Goal: Check status: Check status

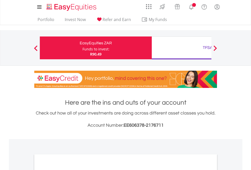
click at [82, 48] on div "Funds to invest:" at bounding box center [95, 49] width 27 height 5
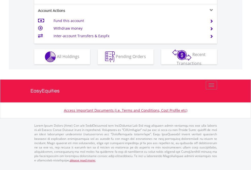
scroll to position [463, 0]
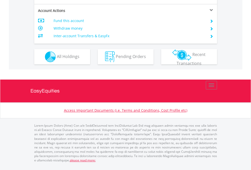
scroll to position [486, 0]
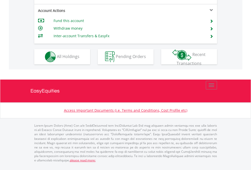
scroll to position [453, 0]
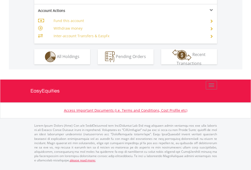
scroll to position [476, 0]
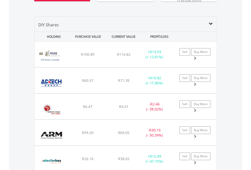
scroll to position [604, 0]
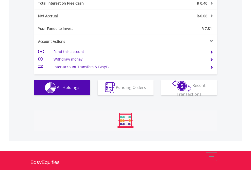
scroll to position [584, 0]
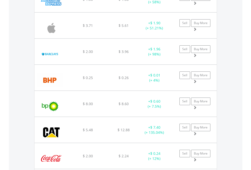
scroll to position [49, 80]
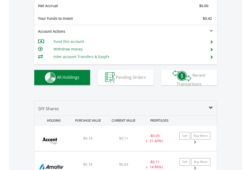
scroll to position [574, 0]
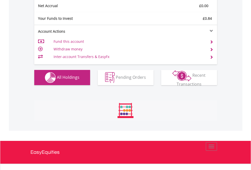
scroll to position [574, 0]
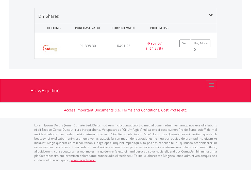
scroll to position [49, 80]
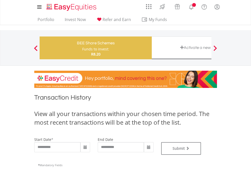
type input "**********"
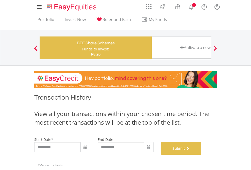
click at [201, 155] on button "Submit" at bounding box center [181, 148] width 40 height 13
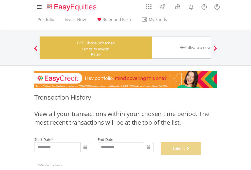
scroll to position [206, 0]
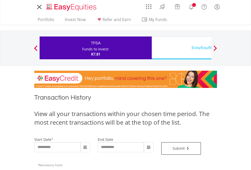
type input "**********"
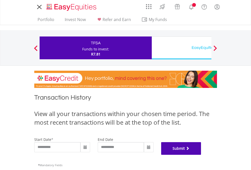
click at [201, 155] on button "Submit" at bounding box center [181, 148] width 40 height 13
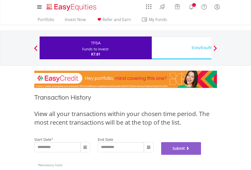
scroll to position [206, 0]
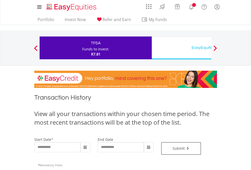
click at [181, 48] on div "EasyEquities USD" at bounding box center [208, 47] width 106 height 7
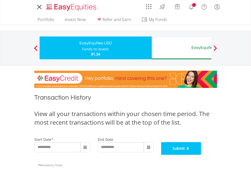
click at [201, 155] on button "Submit" at bounding box center [181, 148] width 40 height 13
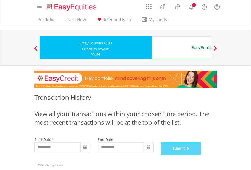
scroll to position [206, 0]
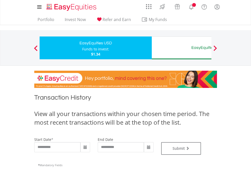
click at [181, 48] on div "EasyEquities AUD" at bounding box center [208, 47] width 106 height 7
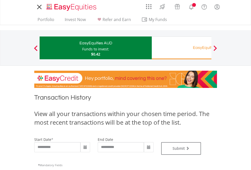
type input "**********"
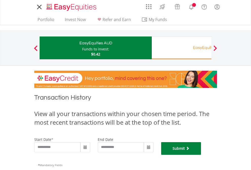
click at [201, 155] on button "Submit" at bounding box center [181, 148] width 40 height 13
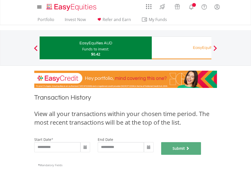
scroll to position [206, 0]
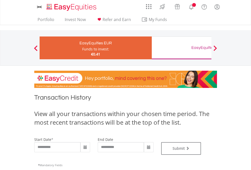
type input "**********"
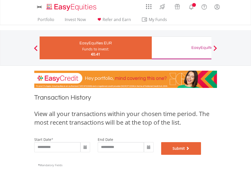
click at [201, 155] on button "Submit" at bounding box center [181, 148] width 40 height 13
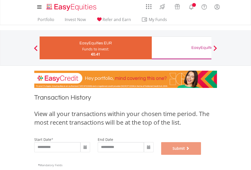
scroll to position [206, 0]
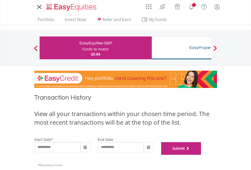
click at [201, 155] on button "Submit" at bounding box center [181, 148] width 40 height 13
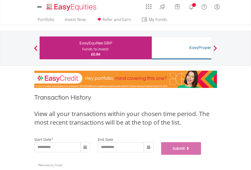
scroll to position [206, 0]
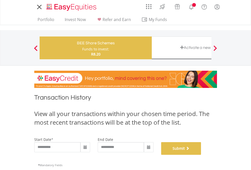
click at [201, 155] on button "Submit" at bounding box center [181, 148] width 40 height 13
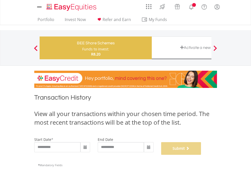
scroll to position [206, 0]
